Goal: Transaction & Acquisition: Subscribe to service/newsletter

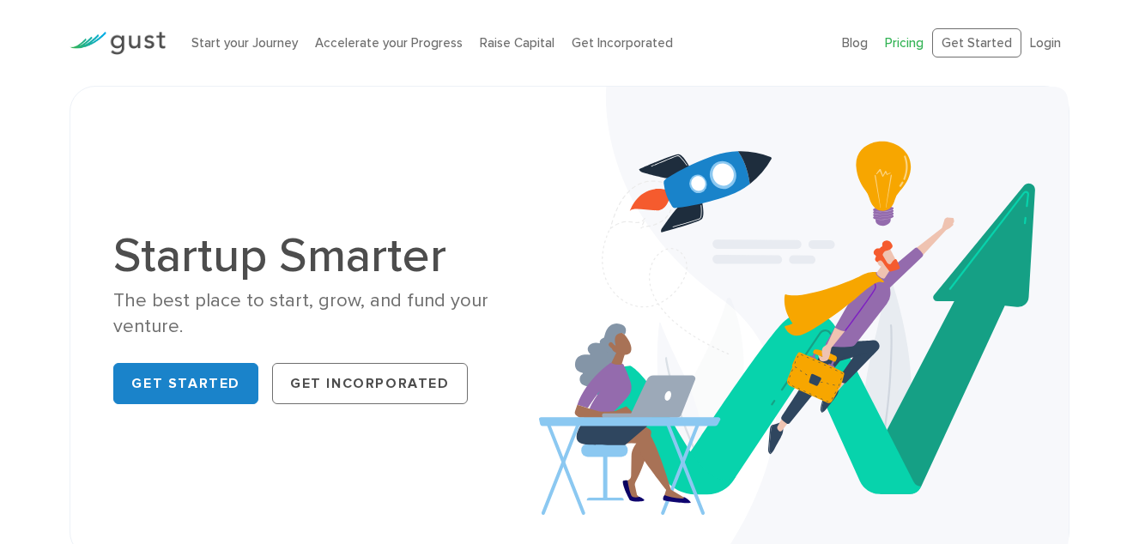
click at [907, 44] on link "Pricing" at bounding box center [904, 42] width 39 height 15
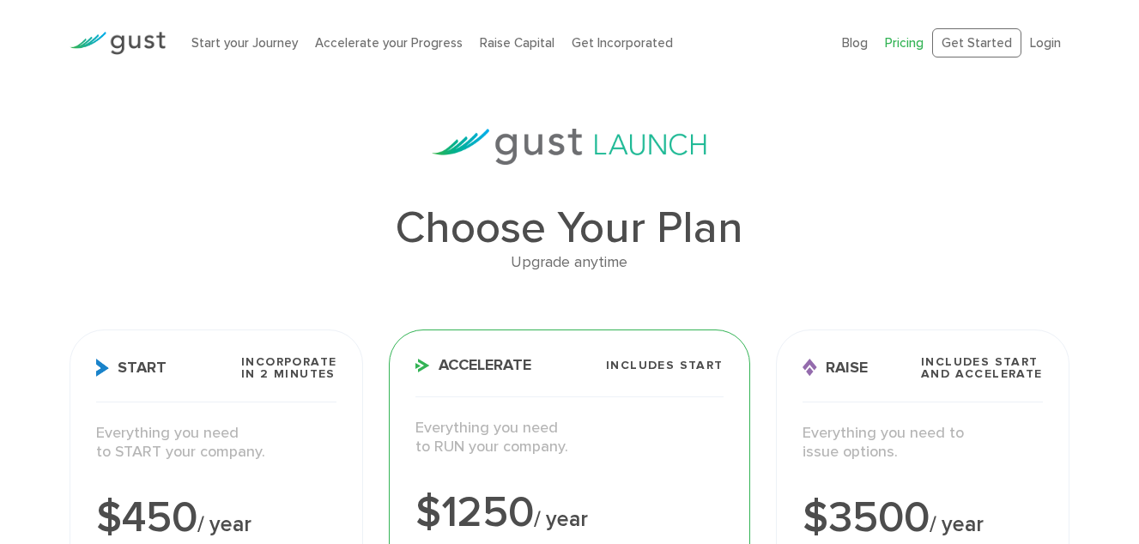
click at [122, 39] on img at bounding box center [118, 43] width 96 height 23
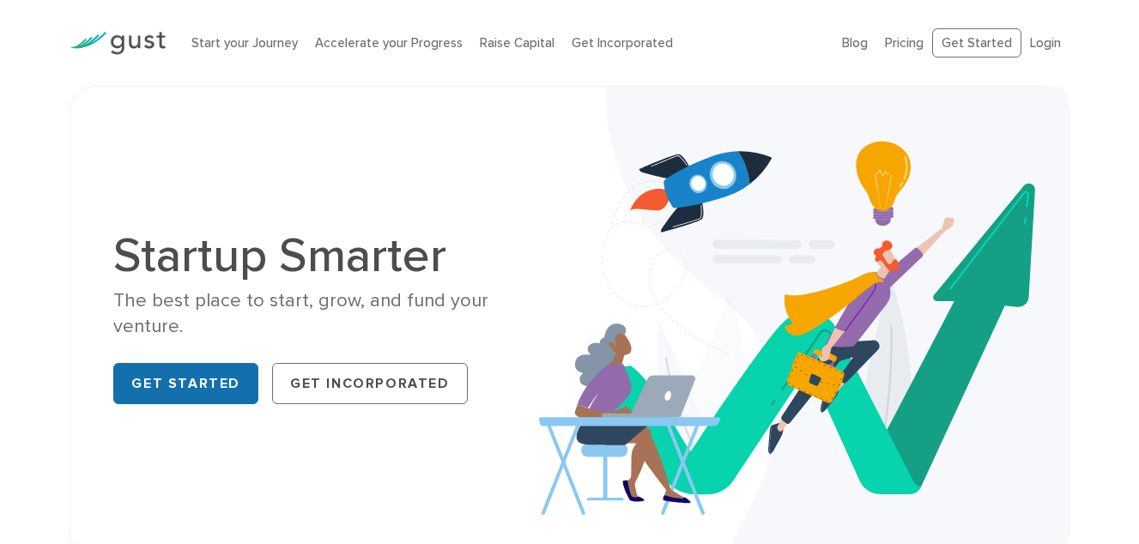
click at [222, 367] on link "Get Started" at bounding box center [185, 383] width 145 height 41
